Goal: Information Seeking & Learning: Learn about a topic

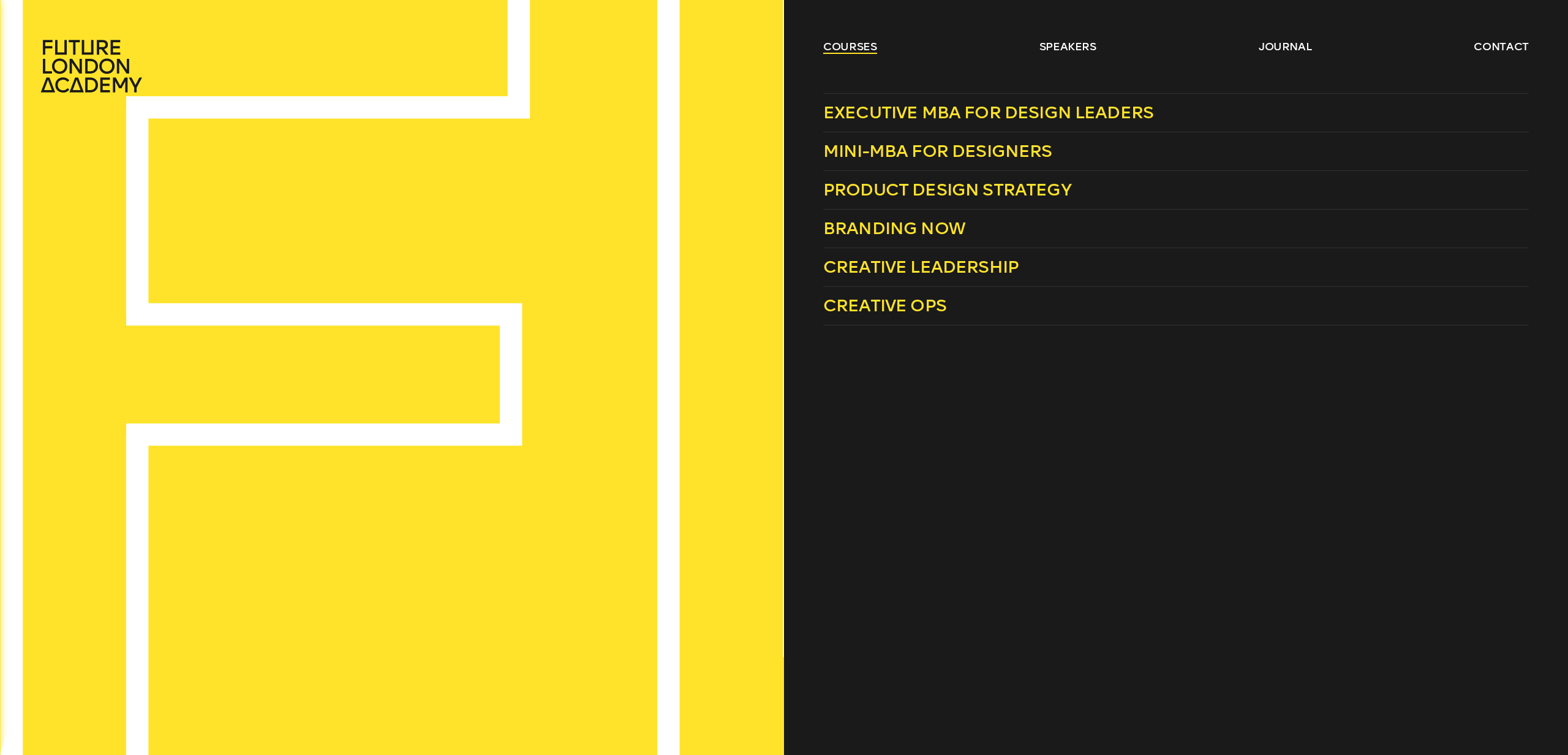
click at [852, 46] on link "courses" at bounding box center [850, 46] width 54 height 15
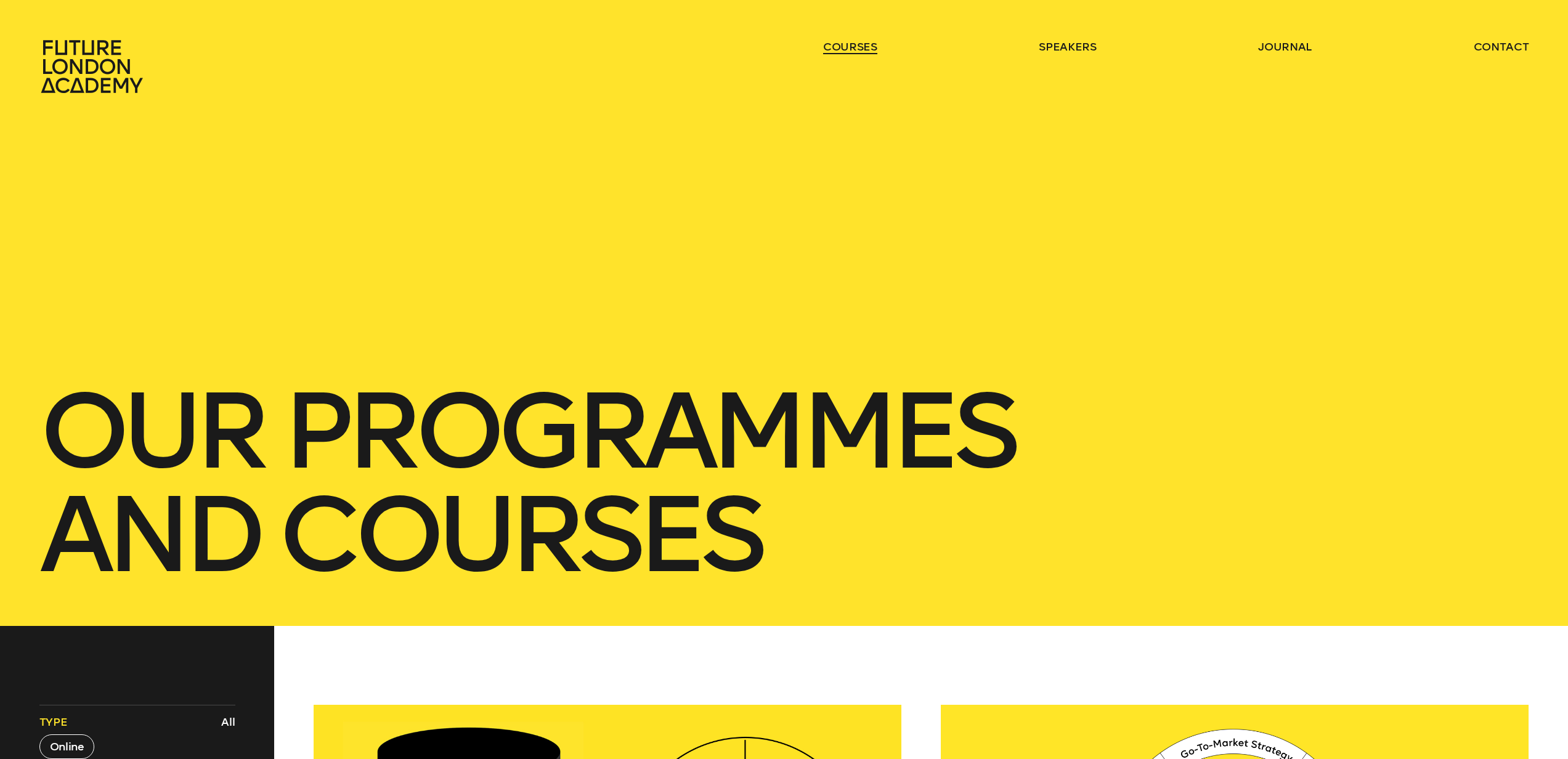
click at [854, 46] on link "courses" at bounding box center [850, 47] width 54 height 15
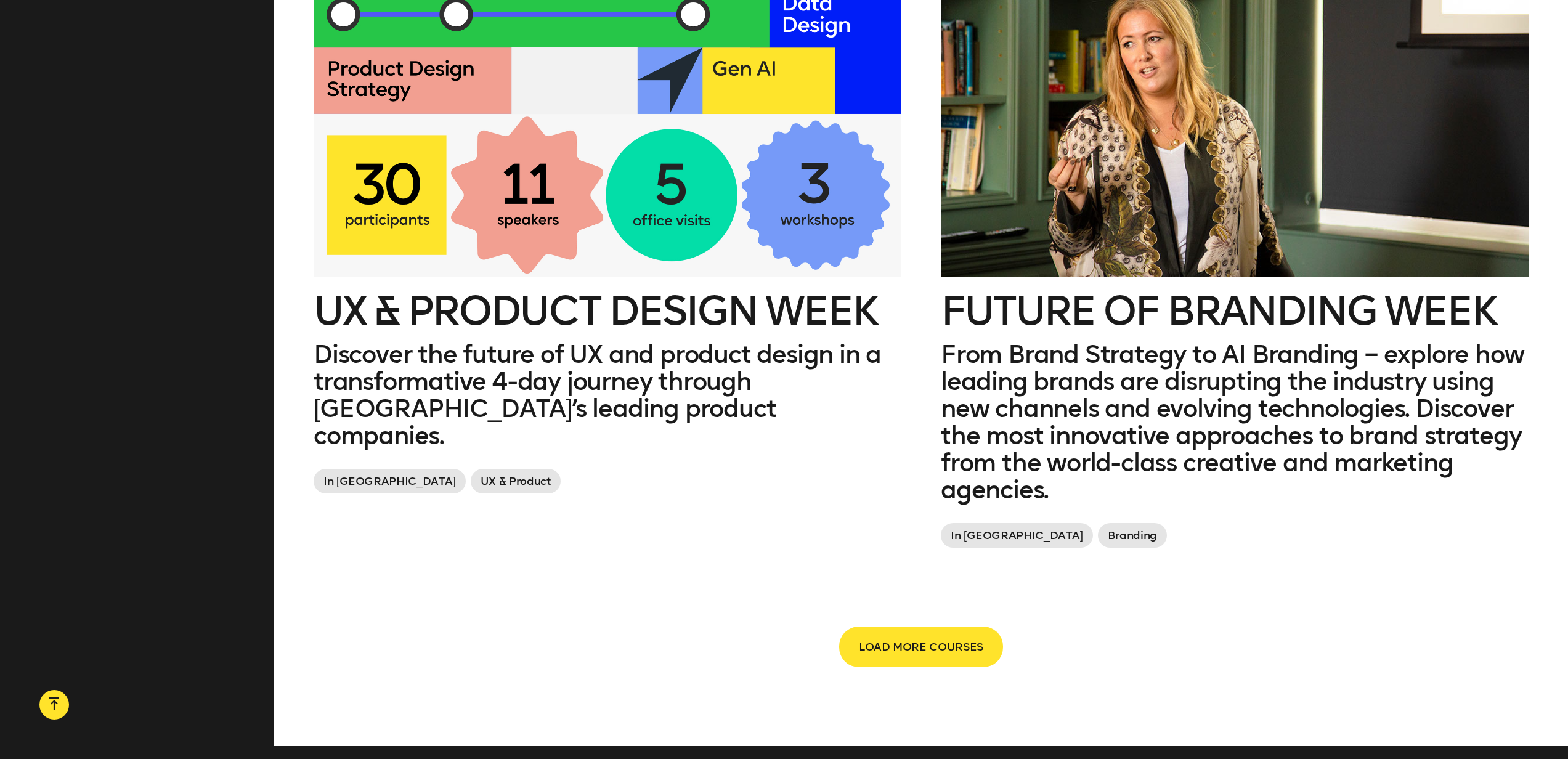
scroll to position [2736, 0]
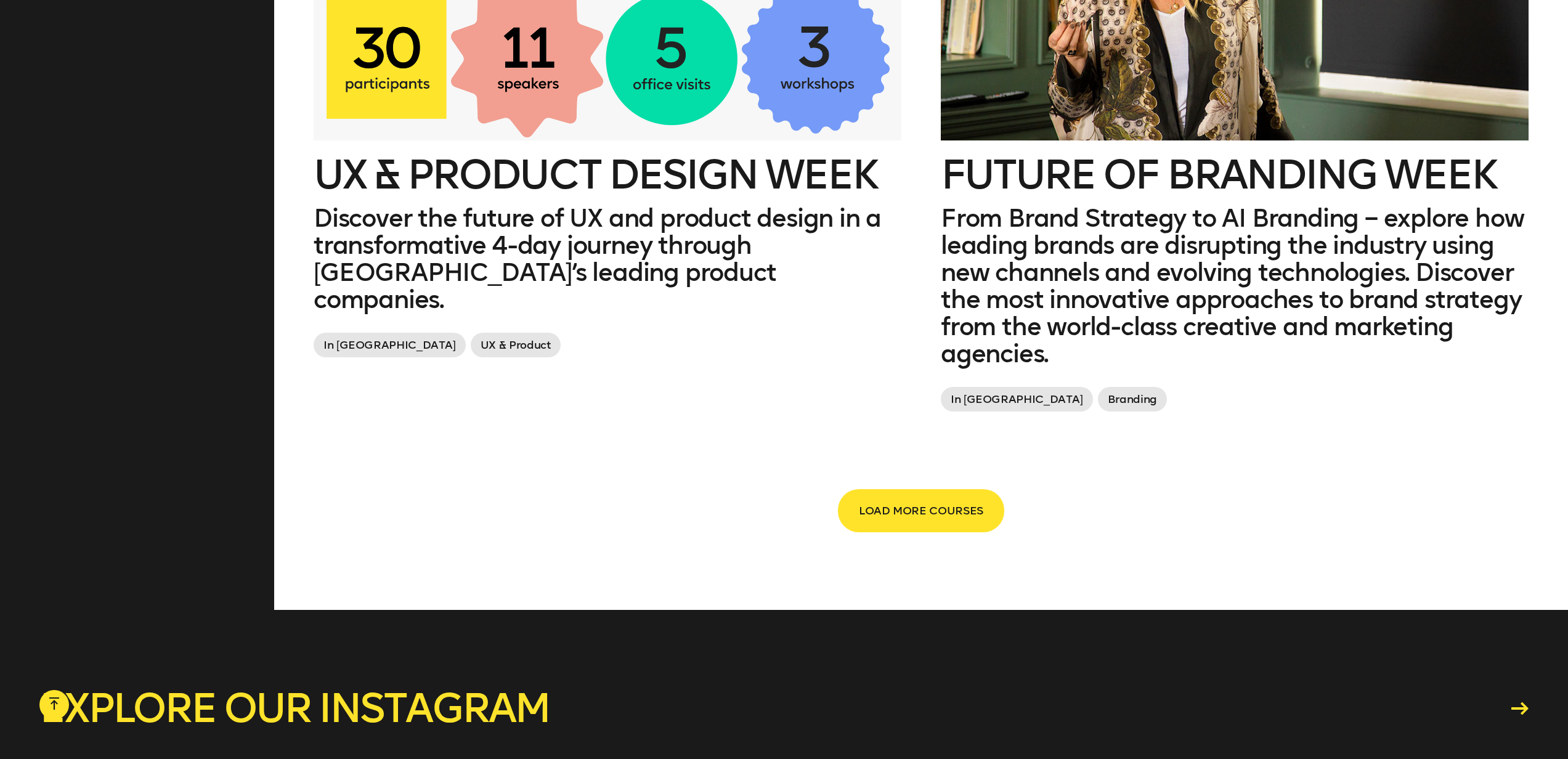
click at [935, 500] on span "LOAD MORE COURSES" at bounding box center [921, 510] width 124 height 24
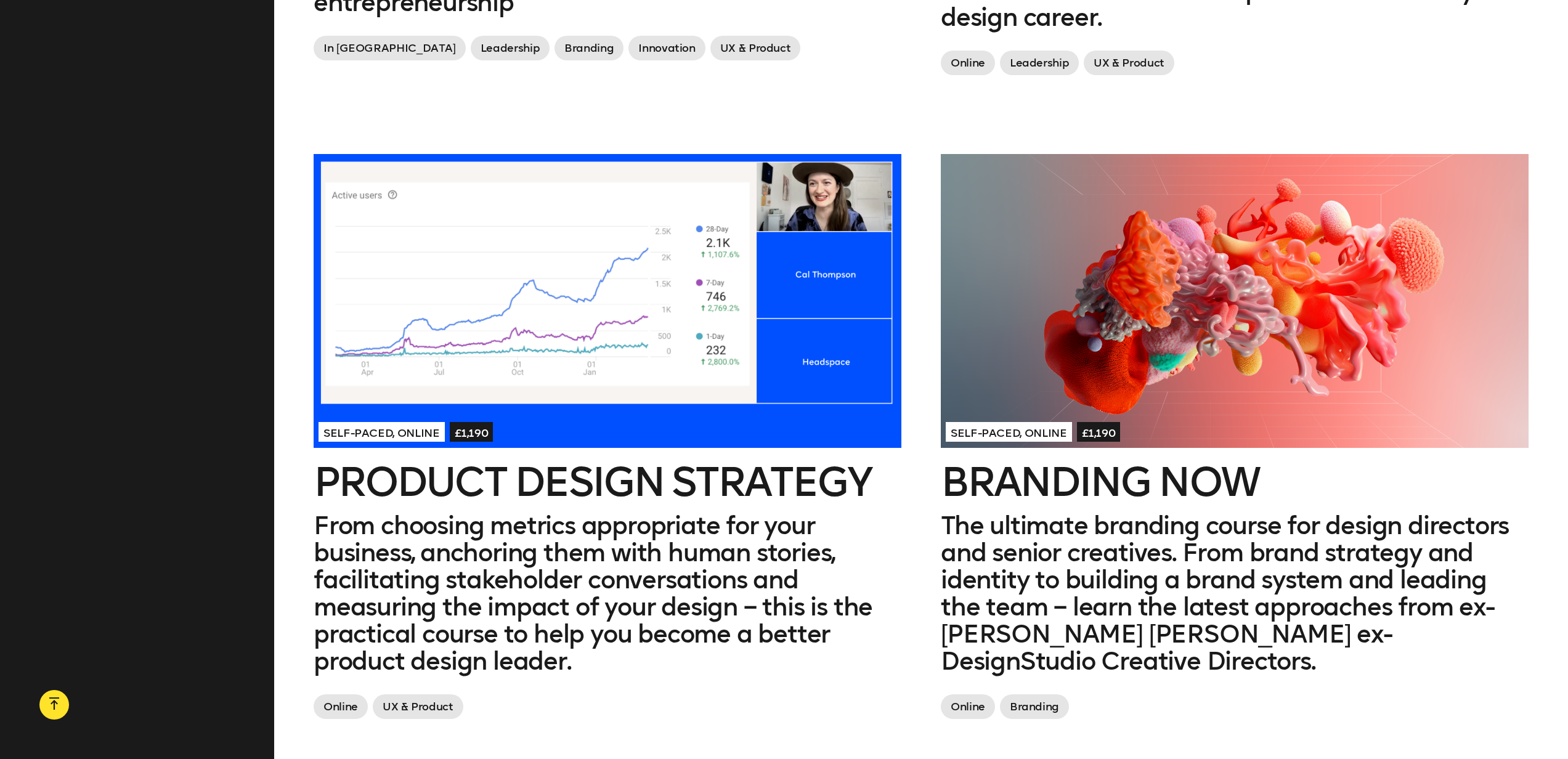
scroll to position [1235, 0]
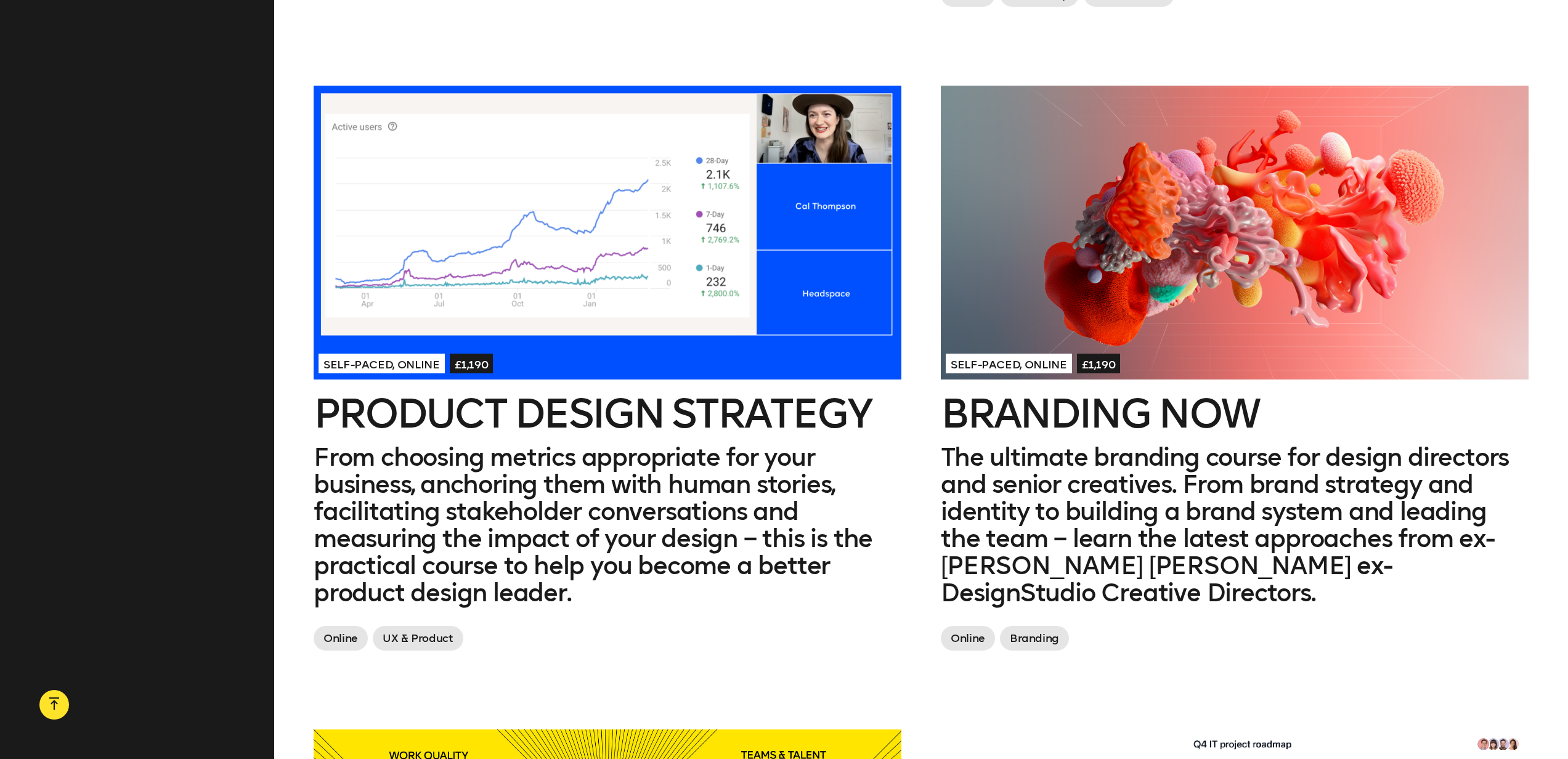
click at [709, 399] on h2 "Product Design Strategy" at bounding box center [607, 414] width 588 height 40
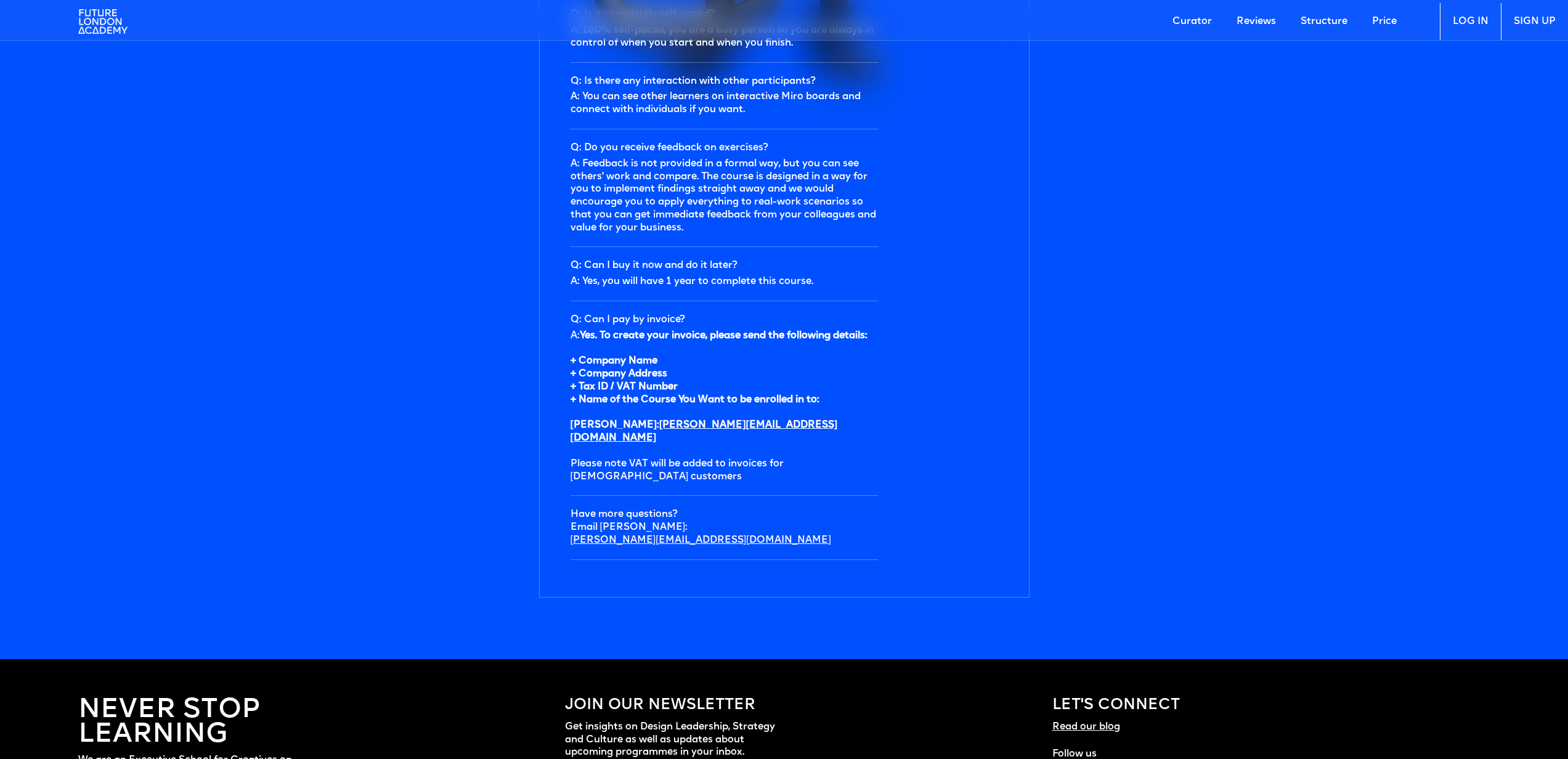
scroll to position [2931, 0]
